Goal: Information Seeking & Learning: Learn about a topic

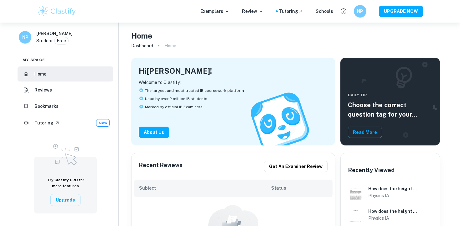
click at [227, 7] on div "Exemplars Review Tutoring Schools NP UPGRADE NOW" at bounding box center [230, 11] width 400 height 13
click at [227, 10] on p "Exemplars" at bounding box center [214, 11] width 29 height 7
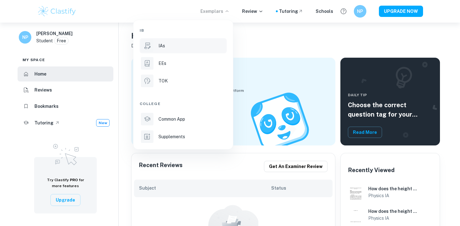
click at [200, 47] on div "IAs" at bounding box center [191, 45] width 67 height 7
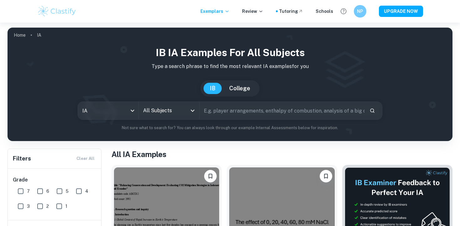
scroll to position [74, 0]
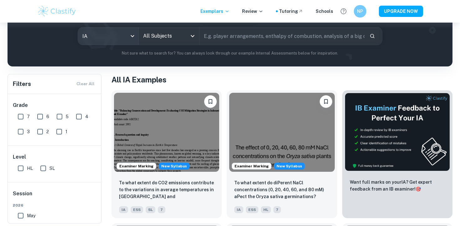
click at [123, 36] on body "We value your privacy We use cookies to enhance your browsing experience, serve…" at bounding box center [230, 61] width 460 height 226
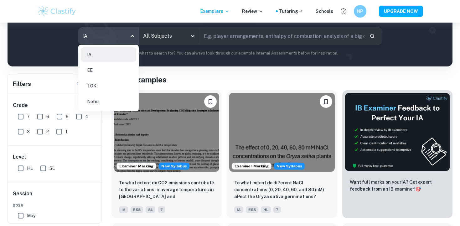
click at [165, 32] on div at bounding box center [230, 113] width 460 height 226
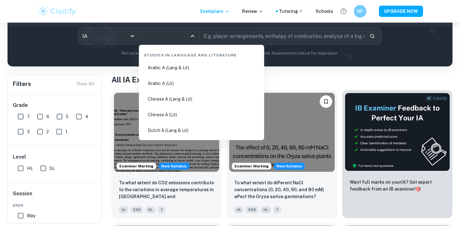
click at [166, 37] on input "All Subjects" at bounding box center [163, 36] width 45 height 12
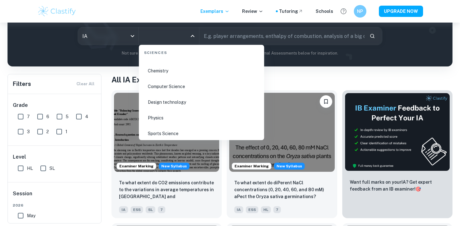
scroll to position [986, 0]
click at [172, 121] on li "Physics" at bounding box center [201, 118] width 120 height 14
type input "Physics"
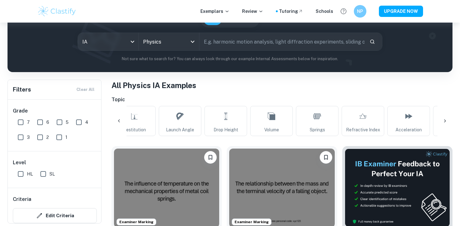
scroll to position [0, 469]
click at [237, 126] on span "Drop Height" at bounding box center [226, 129] width 25 height 7
type input "Drop Height"
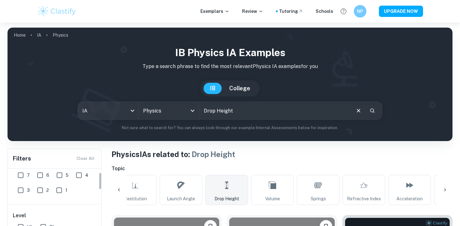
scroll to position [16, 0]
click at [42, 177] on input "6" at bounding box center [40, 174] width 13 height 13
checkbox input "true"
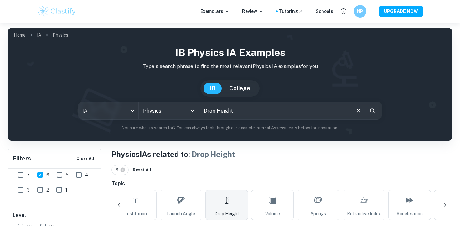
click at [25, 175] on input "7" at bounding box center [20, 174] width 13 height 13
checkbox input "true"
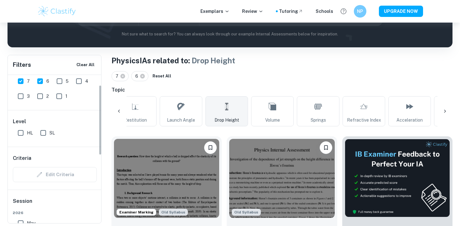
scroll to position [31, 0]
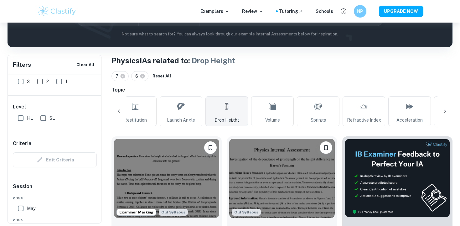
click at [40, 123] on input "SL" at bounding box center [43, 118] width 13 height 13
checkbox input "true"
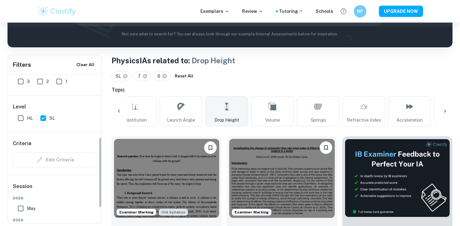
scroll to position [164, 0]
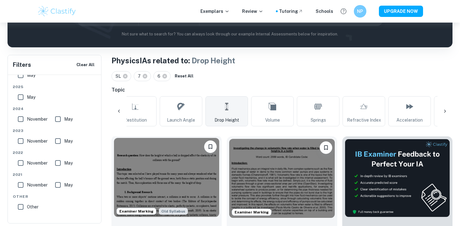
click at [142, 194] on img at bounding box center [166, 177] width 105 height 79
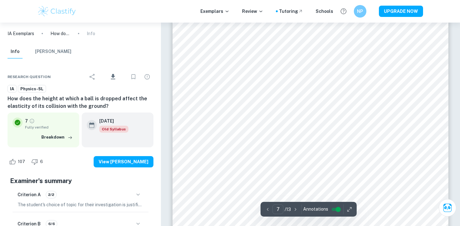
scroll to position [2463, 0]
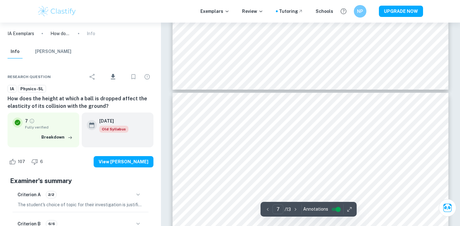
type input "6"
